Goal: Information Seeking & Learning: Learn about a topic

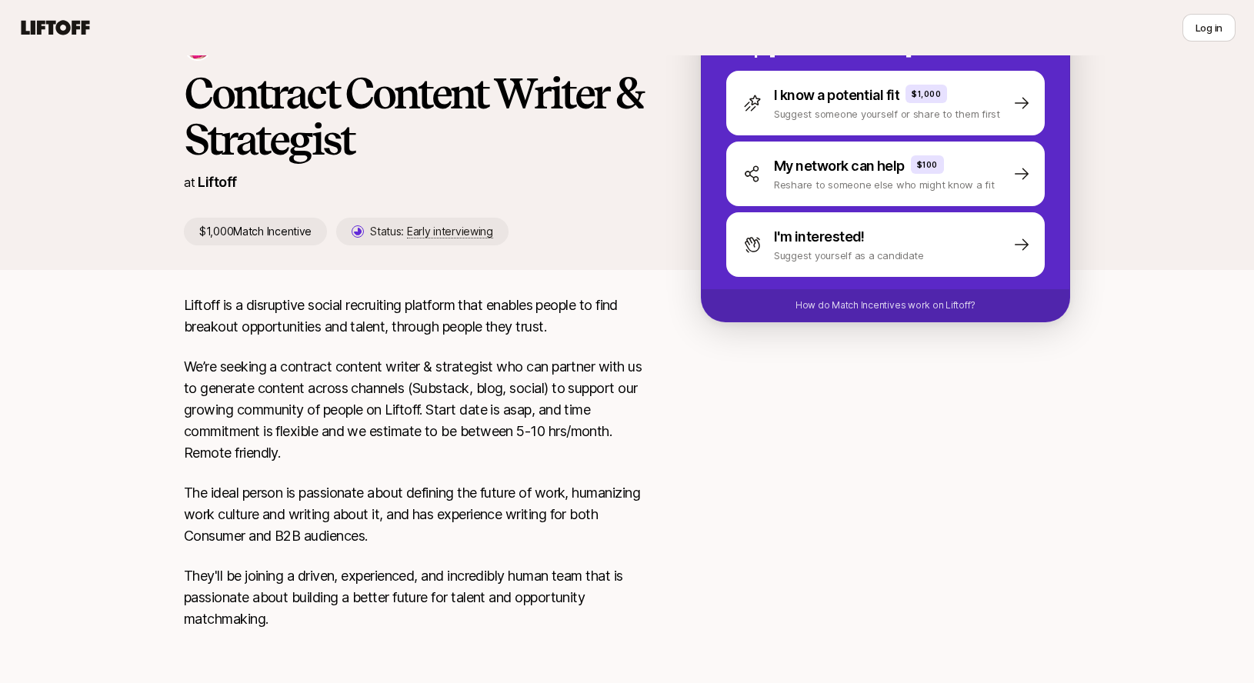
scroll to position [120, 0]
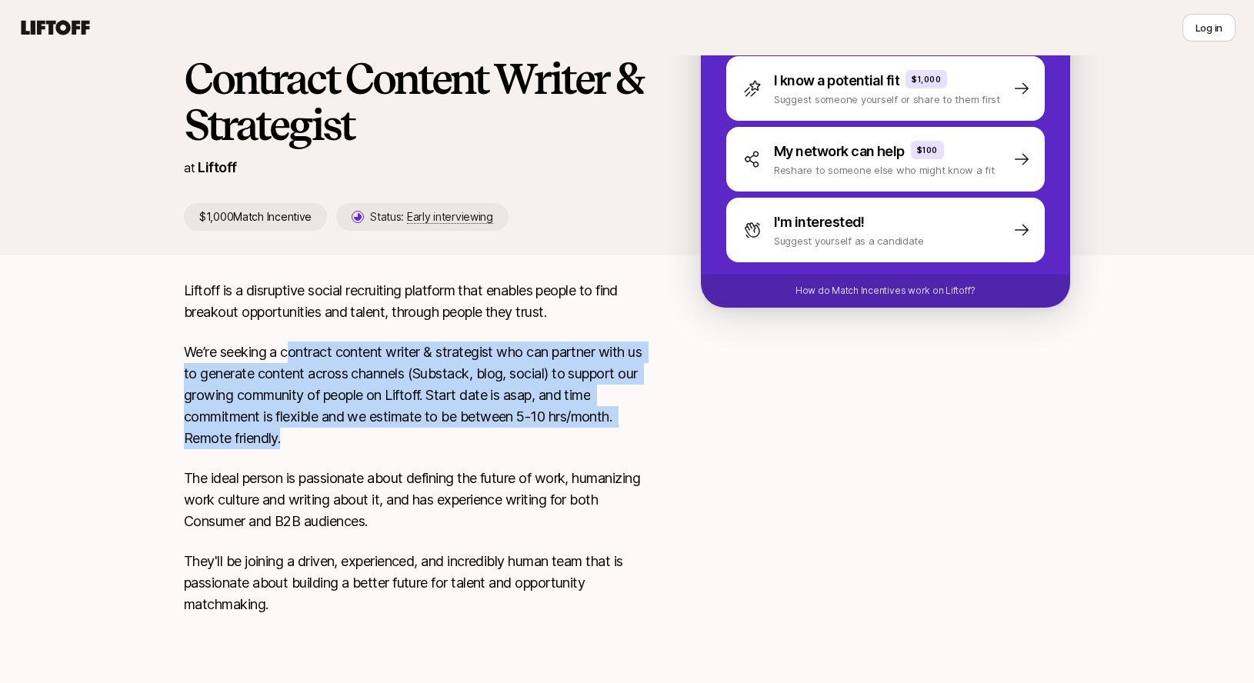
drag, startPoint x: 288, startPoint y: 352, endPoint x: 348, endPoint y: 435, distance: 102.3
click at [349, 435] on p "We’re seeking a contract content writer & strategist who can partner with us to…" at bounding box center [418, 396] width 468 height 108
click at [348, 435] on p "We’re seeking a contract content writer & strategist who can partner with us to…" at bounding box center [418, 396] width 468 height 108
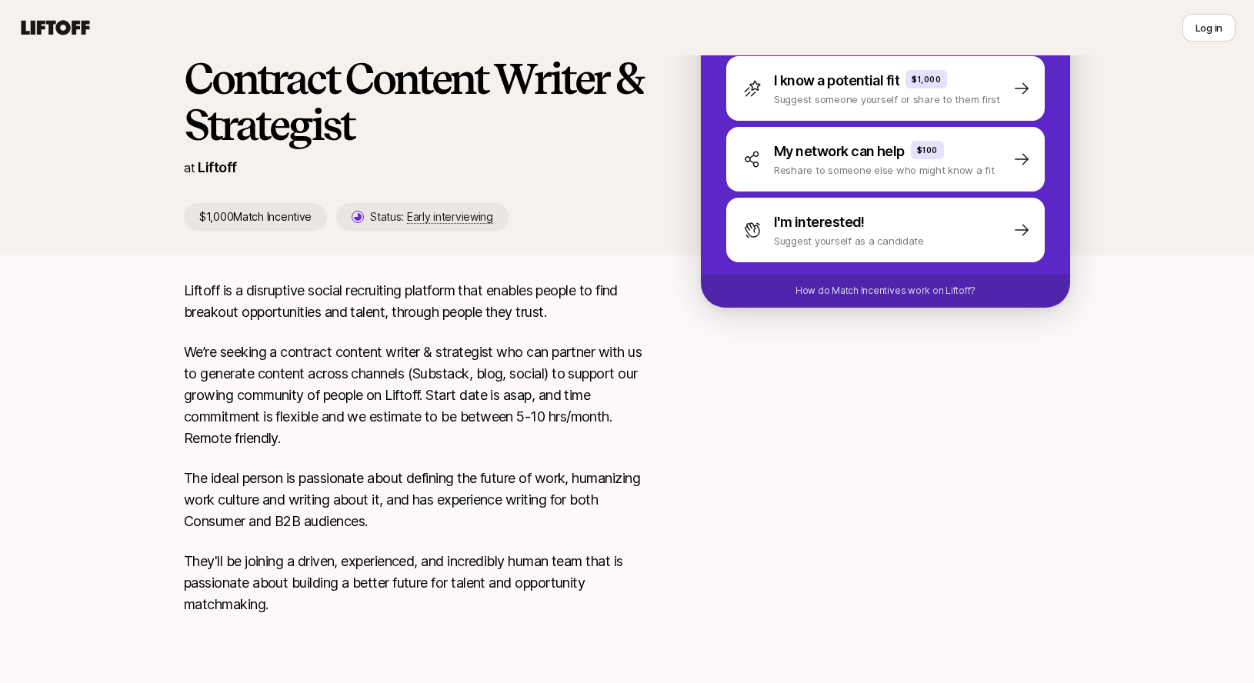
click at [58, 24] on icon at bounding box center [56, 27] width 68 height 15
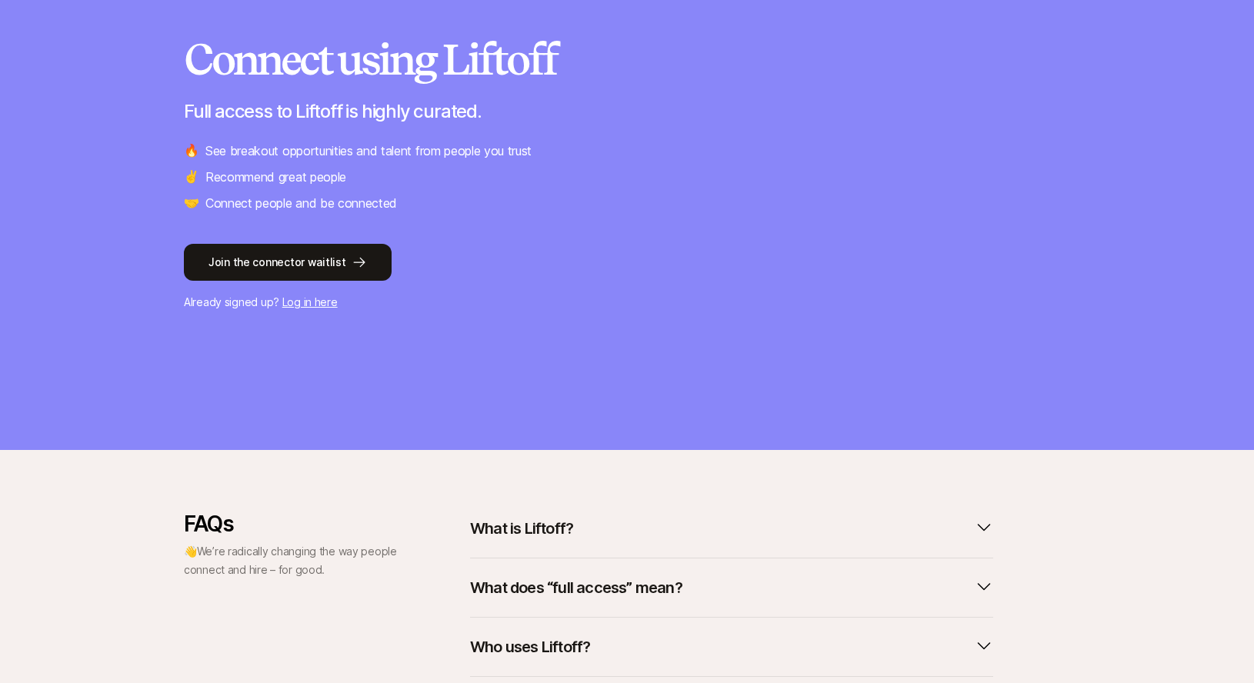
scroll to position [373, 0]
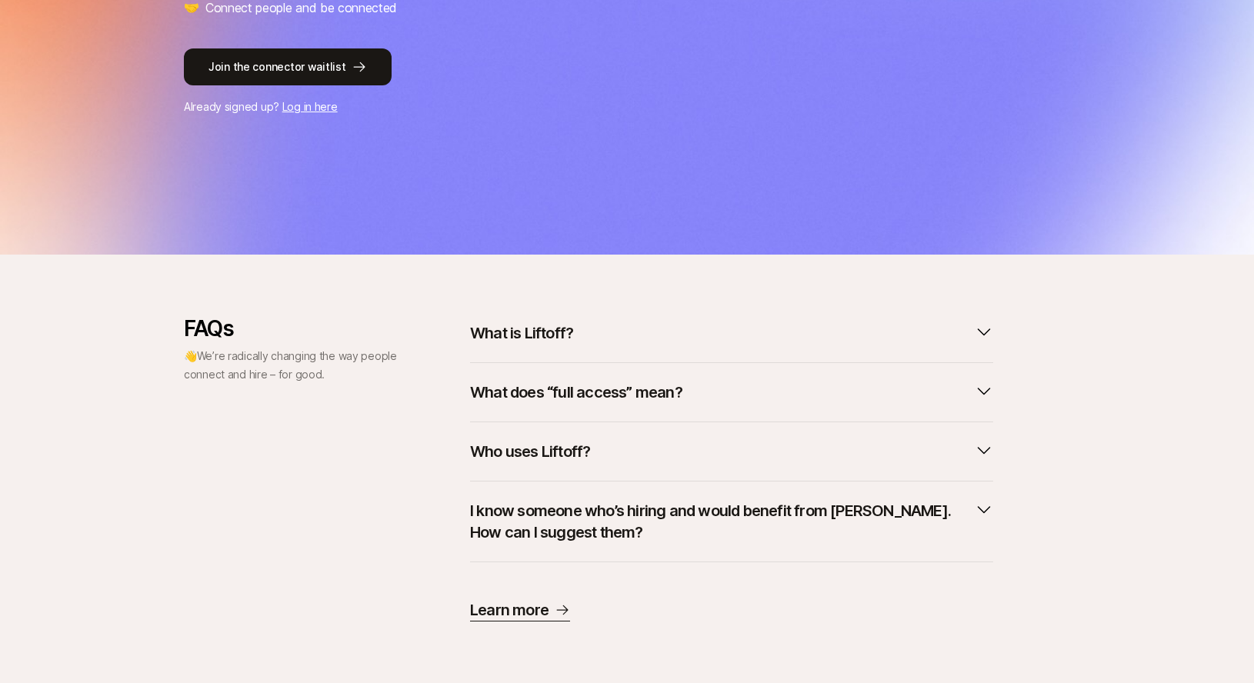
click at [546, 327] on p "What is Liftoff?" at bounding box center [521, 333] width 103 height 22
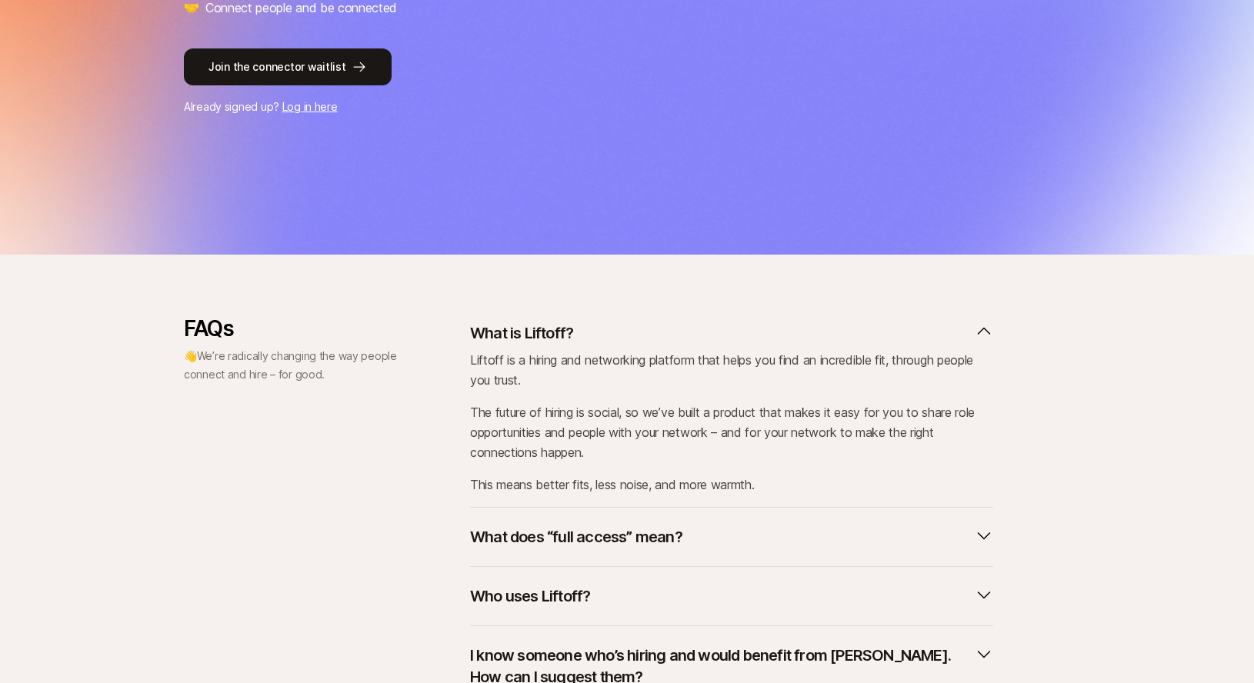
click at [628, 335] on button "What is Liftoff?" at bounding box center [731, 333] width 523 height 34
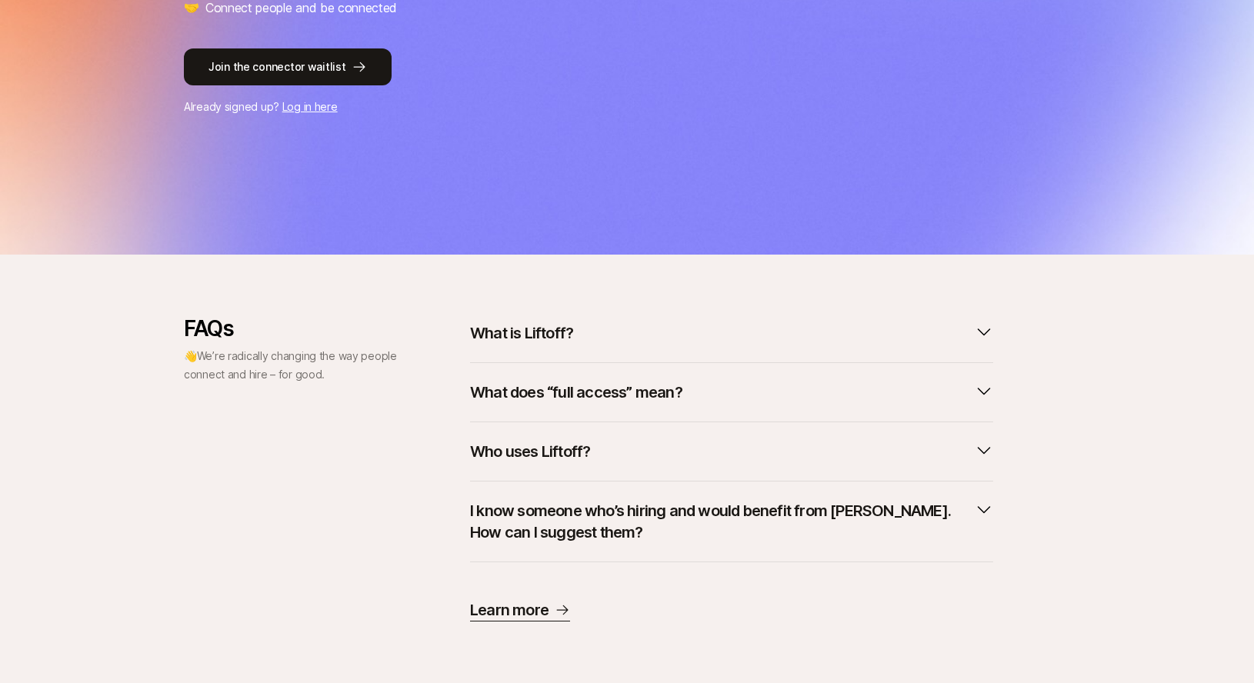
click at [647, 382] on p "What does “full access” mean?" at bounding box center [576, 393] width 212 height 22
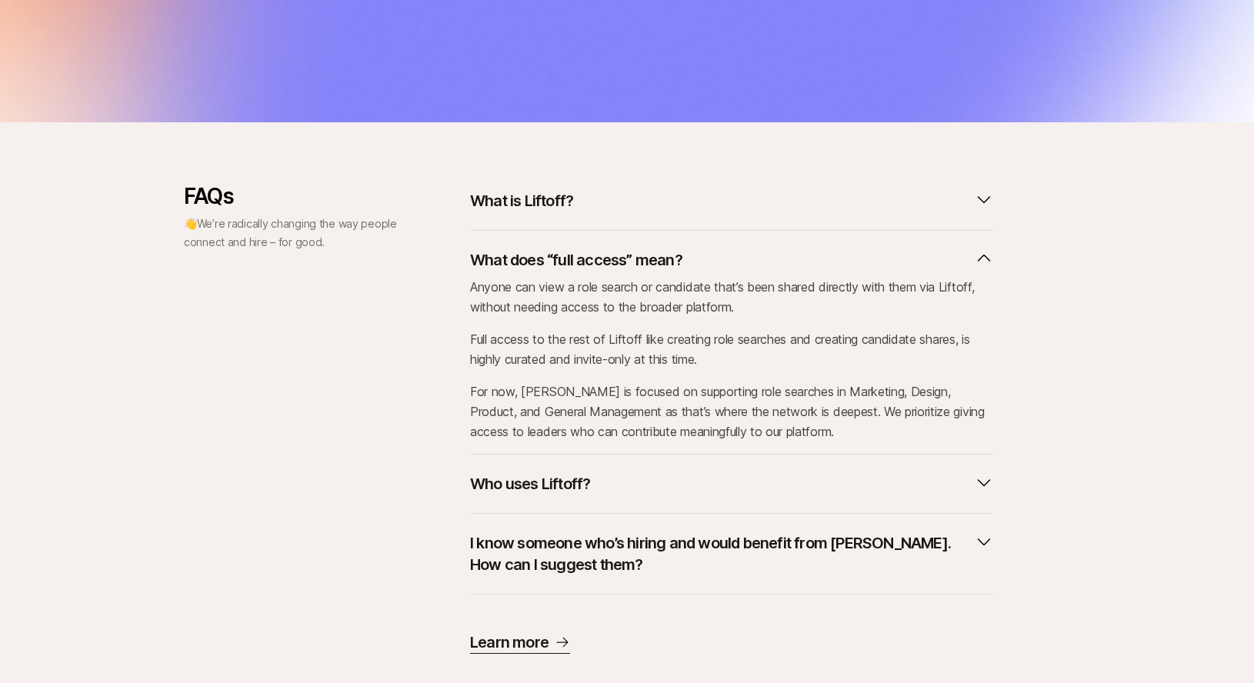
scroll to position [528, 0]
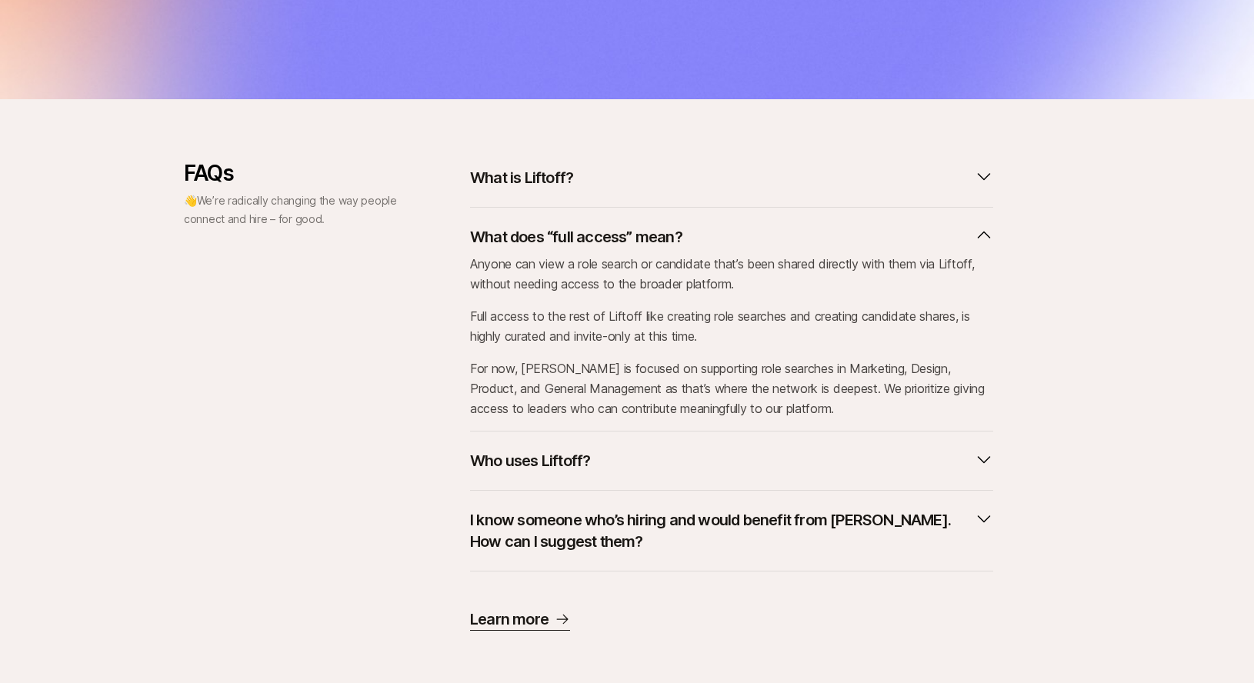
click at [665, 535] on p "I know someone who’s hiring and would benefit from [PERSON_NAME]. How can I sug…" at bounding box center [719, 530] width 498 height 43
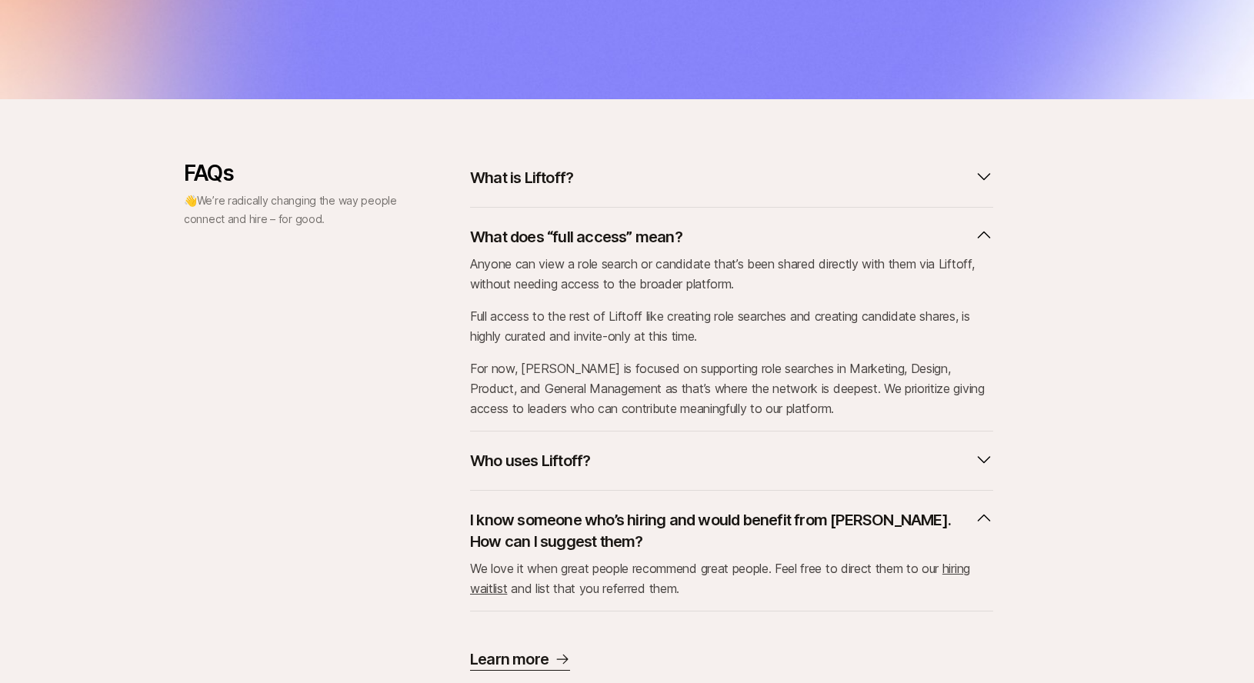
click at [665, 535] on p "I know someone who’s hiring and would benefit from [PERSON_NAME]. How can I sug…" at bounding box center [719, 530] width 498 height 43
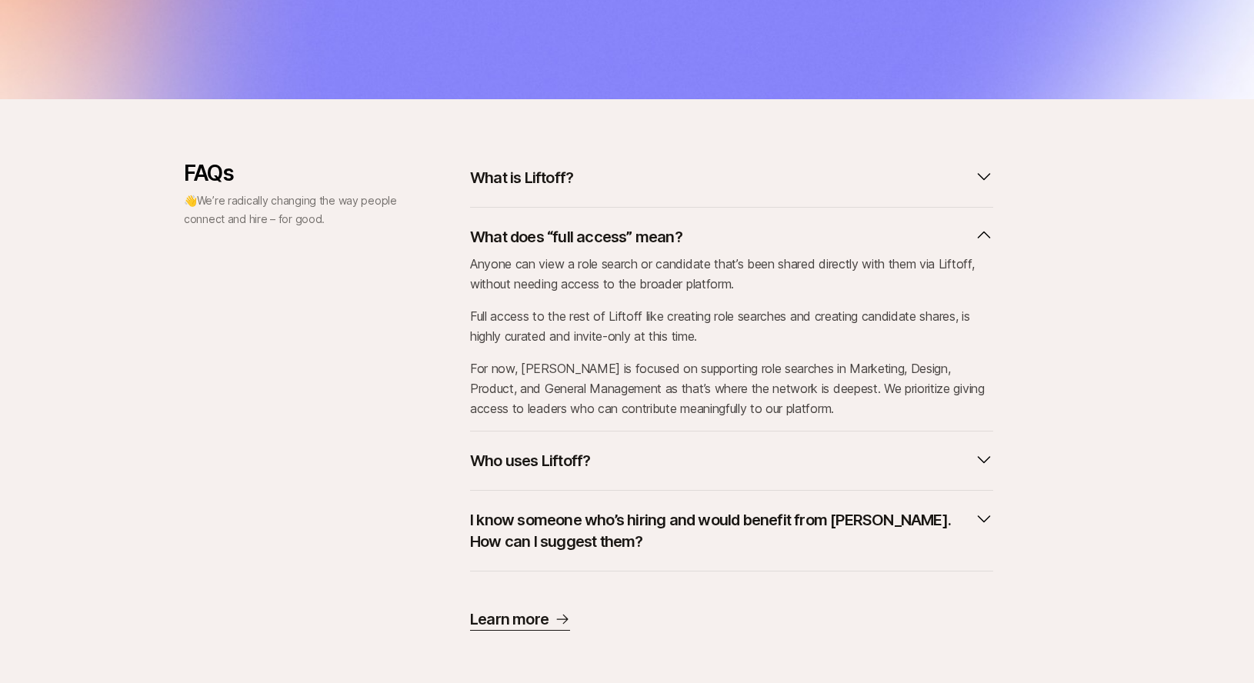
click at [655, 456] on button "Who uses Liftoff?" at bounding box center [731, 461] width 523 height 34
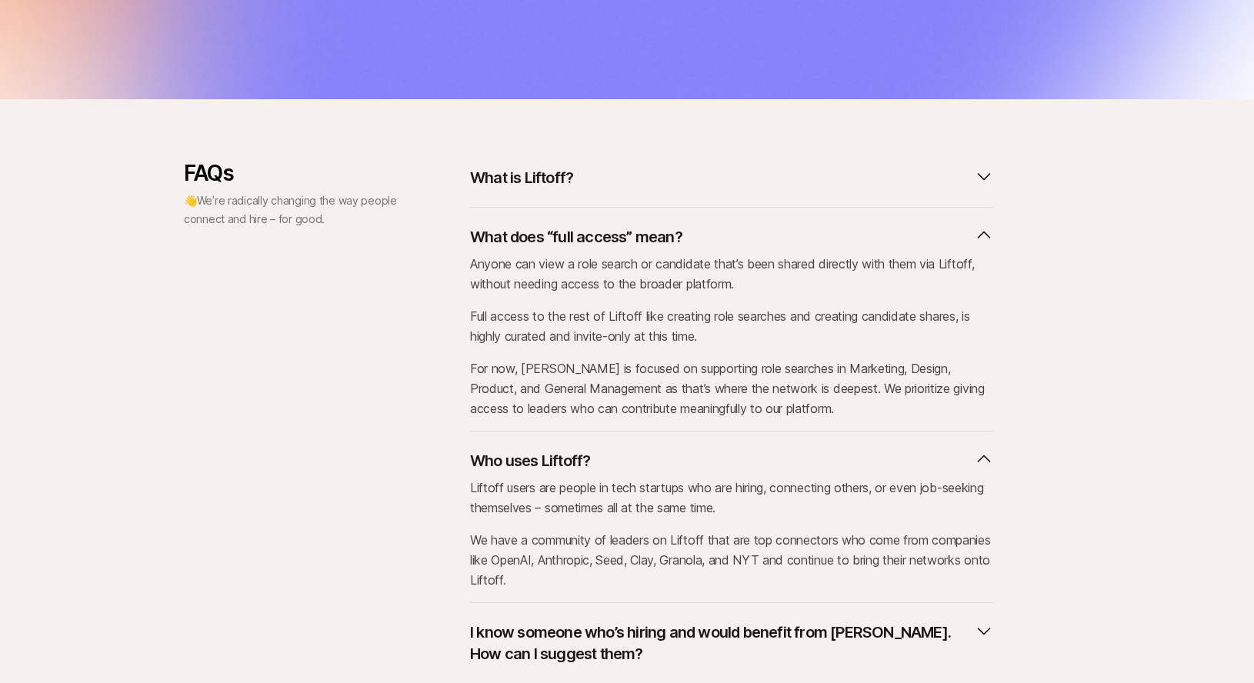
click at [665, 236] on p "What does “full access” mean?" at bounding box center [576, 237] width 212 height 22
